Goal: Information Seeking & Learning: Learn about a topic

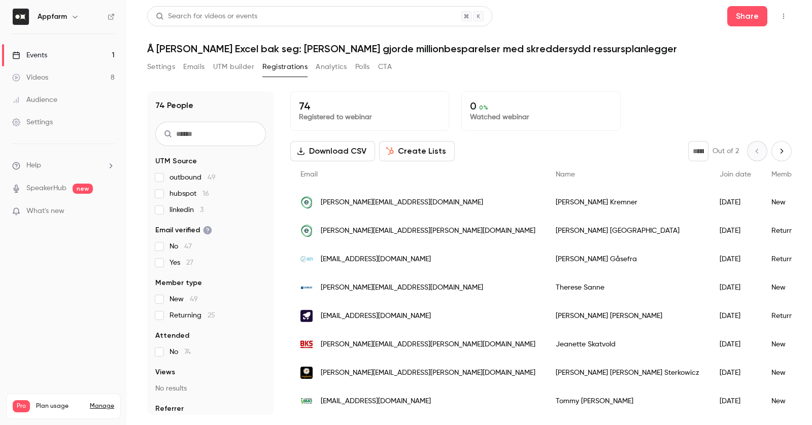
click at [42, 77] on div "Videos" at bounding box center [30, 78] width 36 height 10
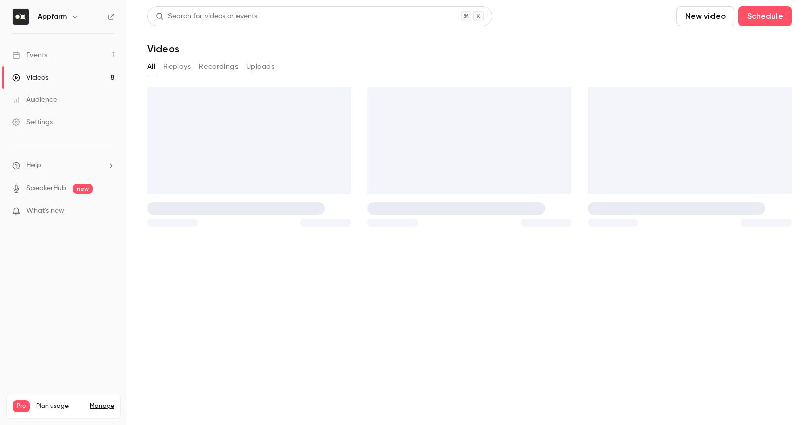
click at [41, 55] on div "Events" at bounding box center [29, 55] width 35 height 10
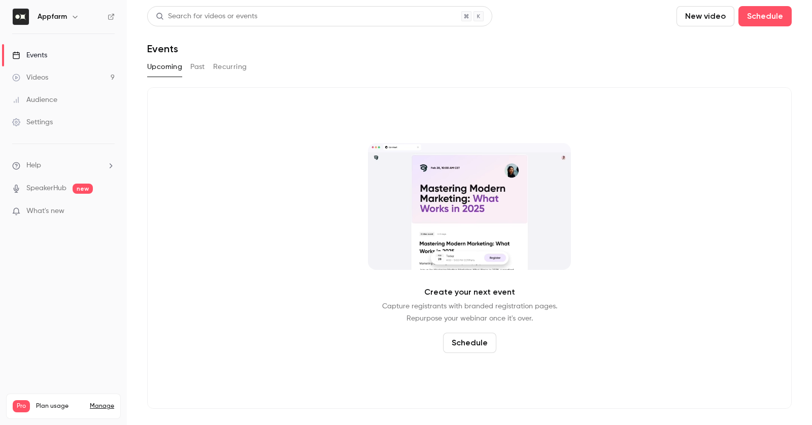
click at [74, 72] on link "Videos 9" at bounding box center [63, 78] width 127 height 22
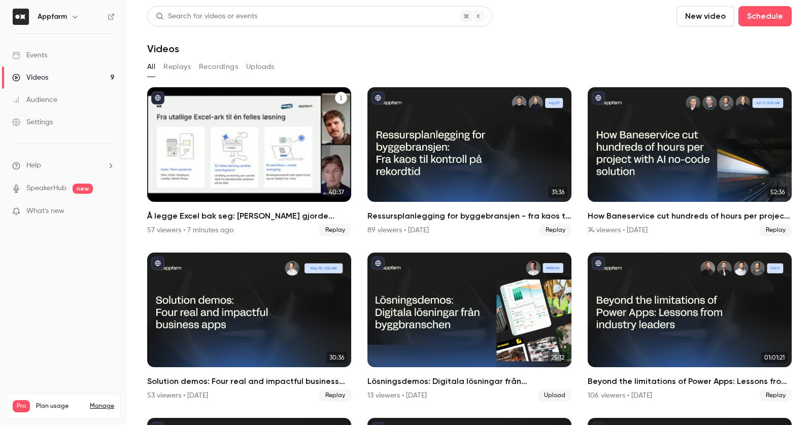
click at [248, 167] on div "Å legge Excel bak seg: Hvordan Hæhre gjorde millionbesparelser med skreddersydd…" at bounding box center [249, 144] width 204 height 115
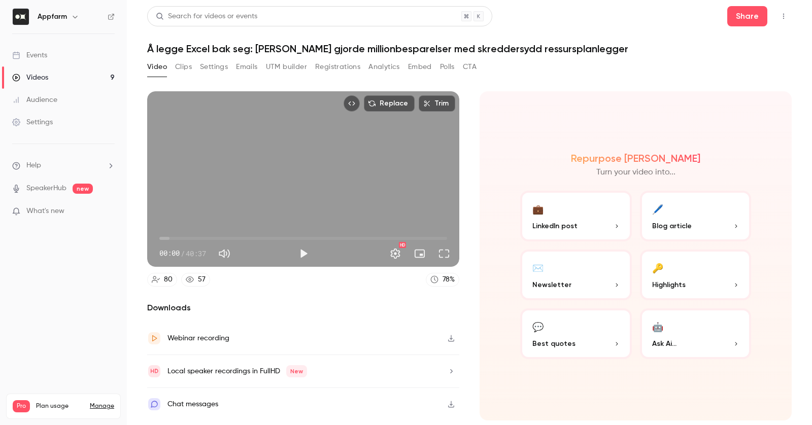
click at [471, 64] on button "CTA" at bounding box center [470, 67] width 14 height 16
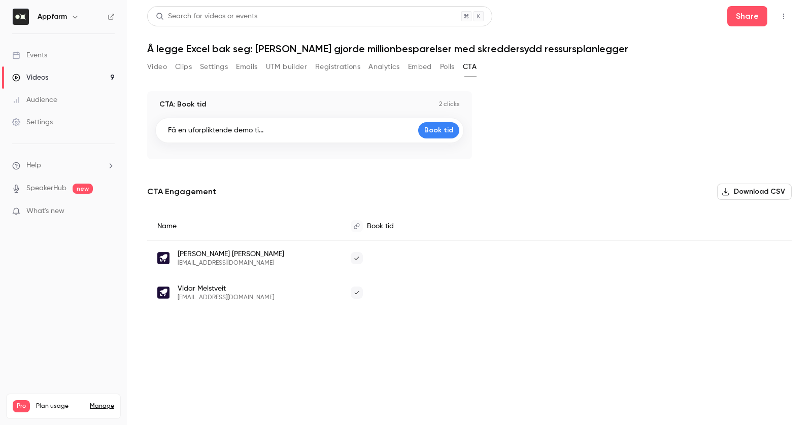
click at [449, 101] on p "2 clicks" at bounding box center [449, 105] width 21 height 8
click at [433, 105] on div "CTA: Book tid 2 clicks" at bounding box center [309, 105] width 309 height 10
click at [442, 104] on p "2 clicks" at bounding box center [449, 105] width 21 height 8
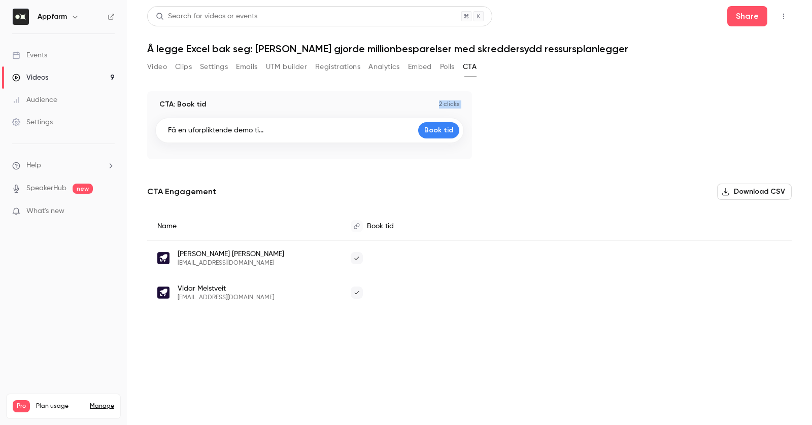
click at [448, 103] on p "2 clicks" at bounding box center [449, 105] width 21 height 8
click at [448, 73] on button "Polls" at bounding box center [447, 67] width 15 height 16
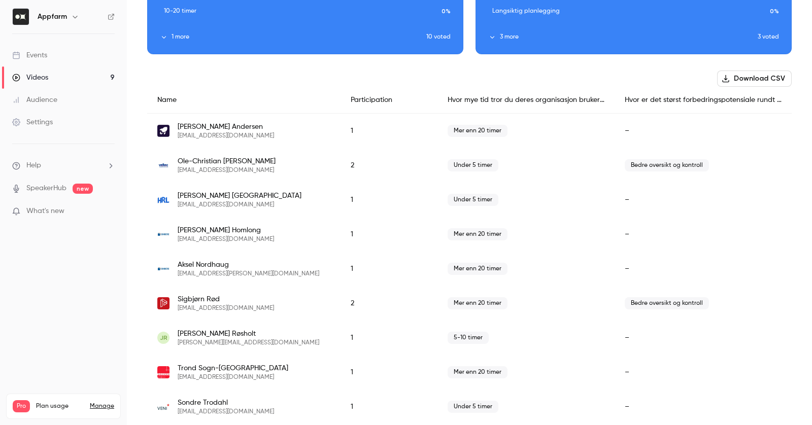
scroll to position [213, 0]
